Goal: Task Accomplishment & Management: Manage account settings

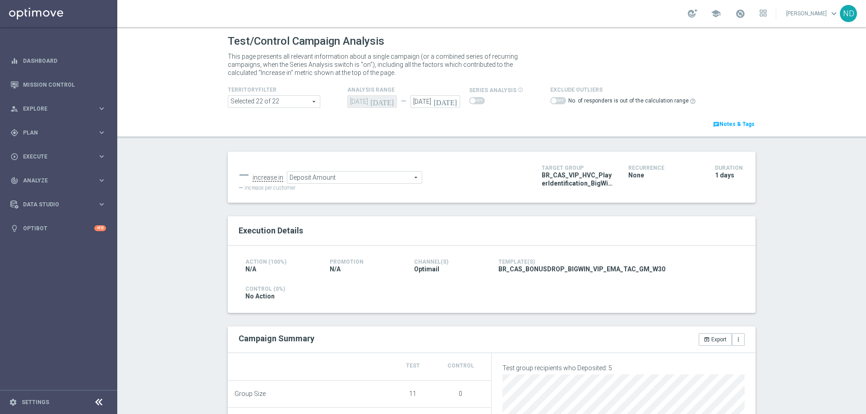
scroll to position [242, 0]
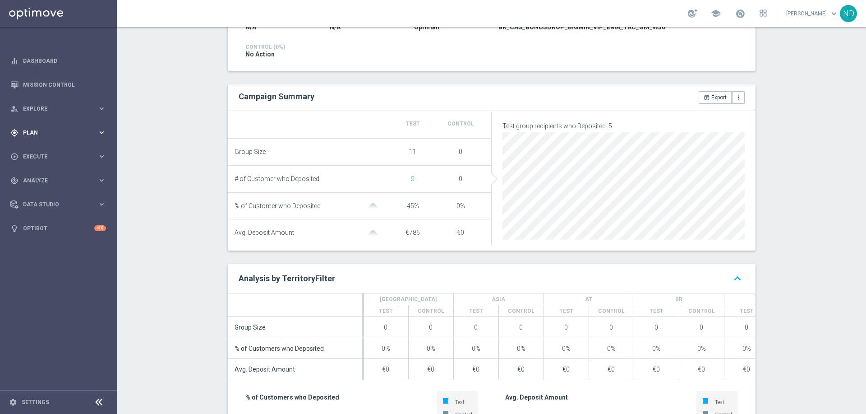
click at [44, 136] on div "gps_fixed Plan" at bounding box center [53, 133] width 87 height 8
click at [47, 150] on link "Target Groups" at bounding box center [58, 151] width 70 height 7
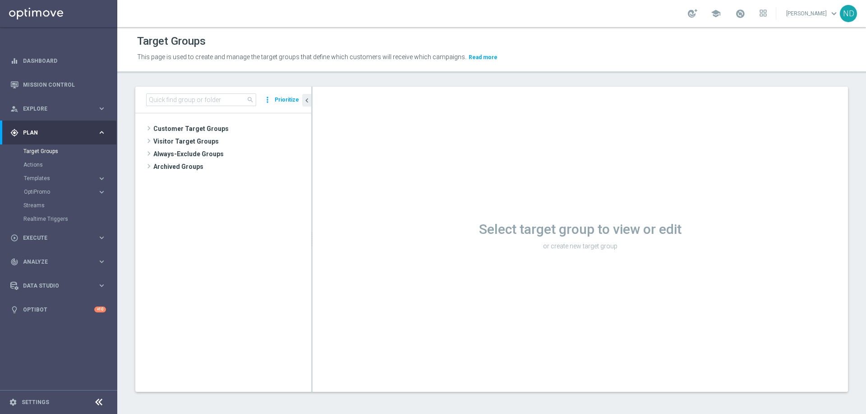
click at [161, 107] on div "search more_vert Prioritize" at bounding box center [223, 100] width 176 height 27
click at [164, 102] on input at bounding box center [201, 99] width 110 height 13
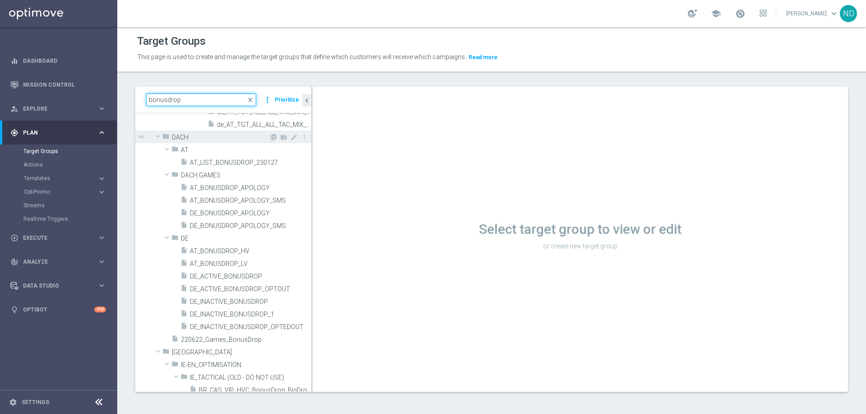
scroll to position [187, 0]
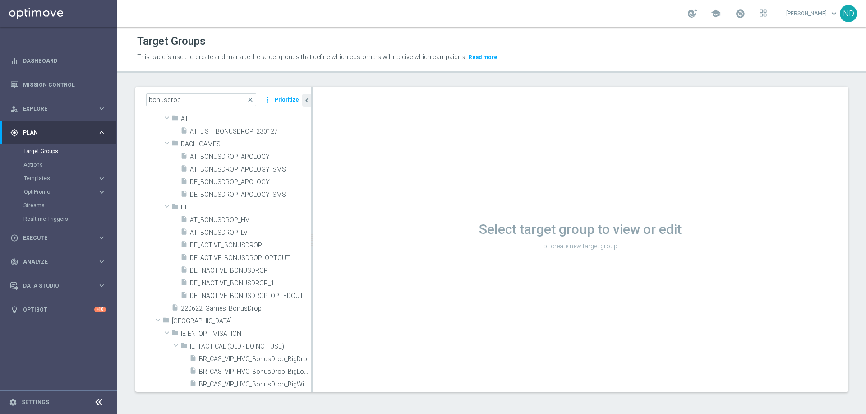
click at [313, 360] on div "Select target group to view or edit or create new target group" at bounding box center [581, 239] width 536 height 305
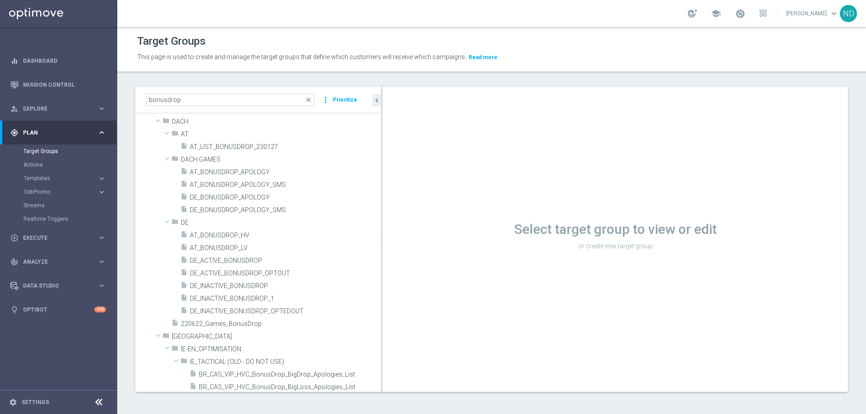
drag, startPoint x: 311, startPoint y: 358, endPoint x: 513, endPoint y: 348, distance: 202.0
click at [513, 348] on as-split "bonusdrop close more_vert Prioritize Customer Target Groups library_add create_…" at bounding box center [491, 239] width 713 height 305
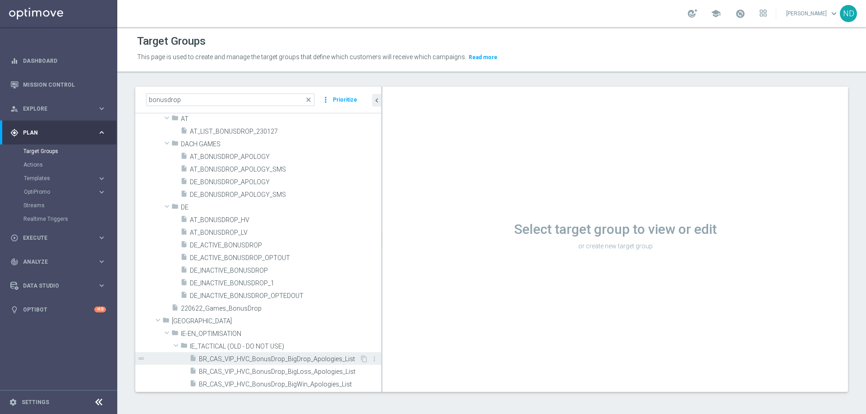
click at [305, 361] on span "BR_CAS_VIP_HVC_BonusDrop_BigDrop_Apologies_List" at bounding box center [279, 359] width 161 height 8
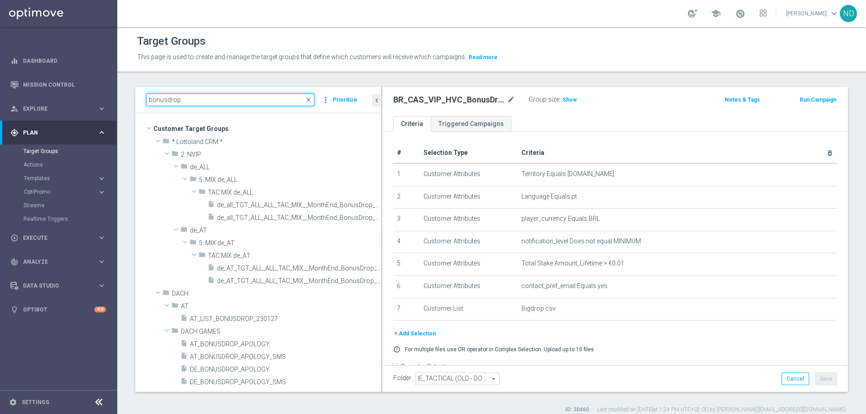
click at [218, 104] on input "bonusdrop" at bounding box center [230, 99] width 168 height 13
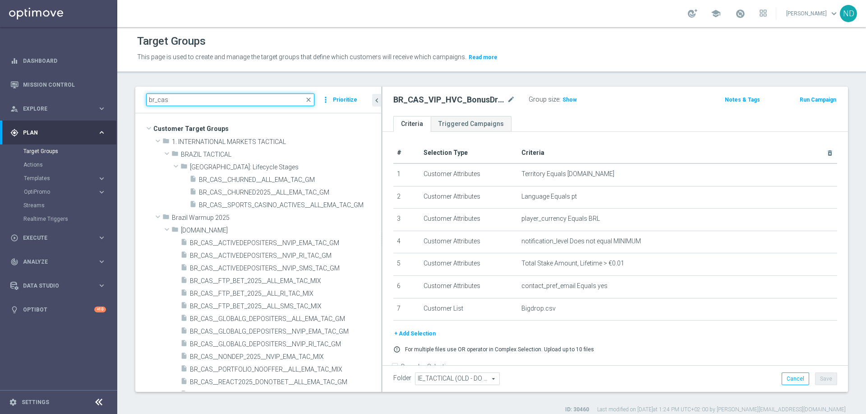
drag, startPoint x: 382, startPoint y: 381, endPoint x: 429, endPoint y: 382, distance: 46.9
click at [429, 382] on as-split "br_cas close more_vert Prioritize Customer Target Groups library_add create_new…" at bounding box center [491, 239] width 713 height 305
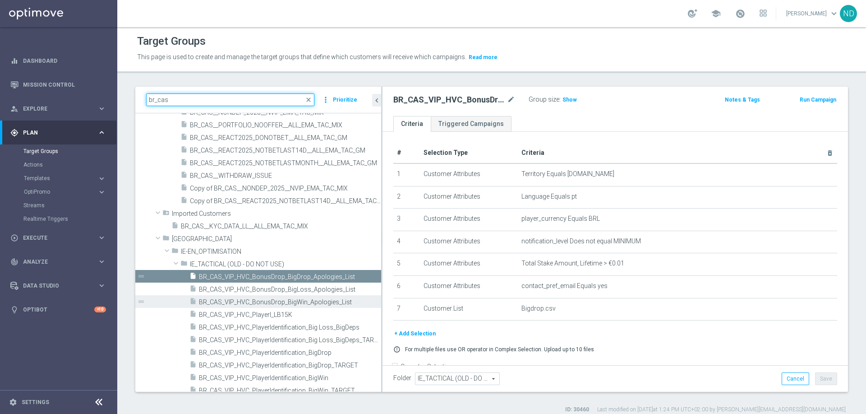
scroll to position [250, 0]
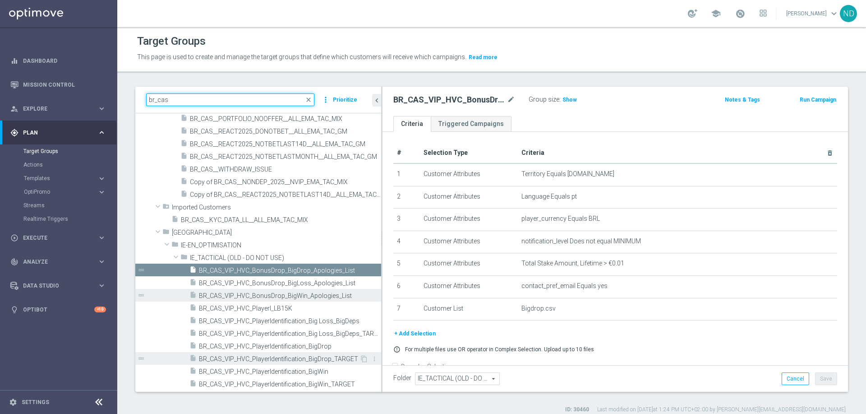
type input "br_cas"
click at [285, 358] on span "BR_CAS_VIP_HVC_PlayerIdentification_BigDrop_TARGET" at bounding box center [279, 359] width 161 height 8
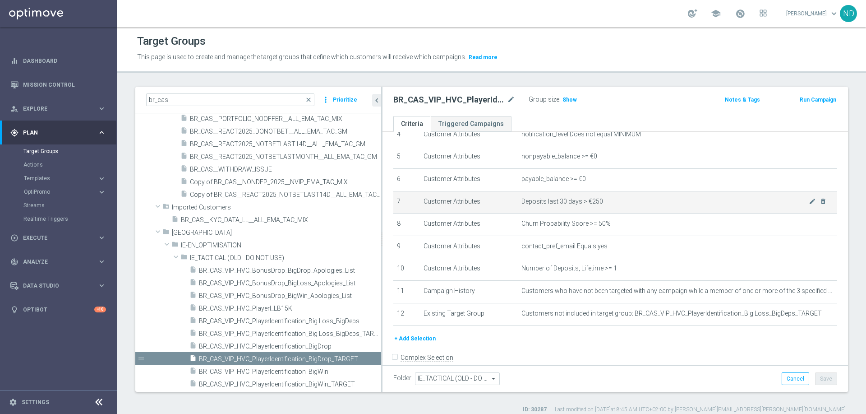
scroll to position [117, 0]
